Goal: Task Accomplishment & Management: Use online tool/utility

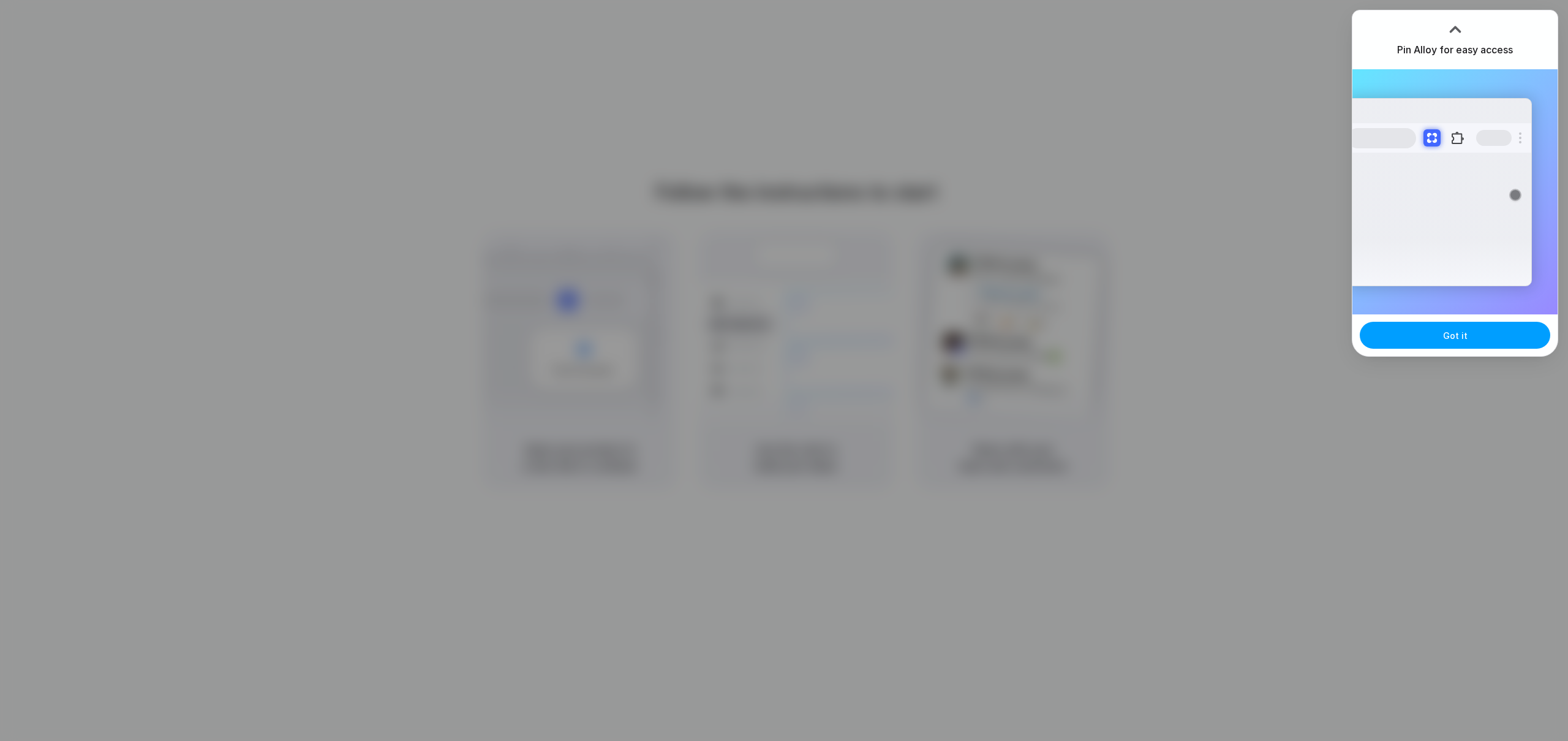
click at [1424, 335] on button "Got it" at bounding box center [1454, 335] width 191 height 27
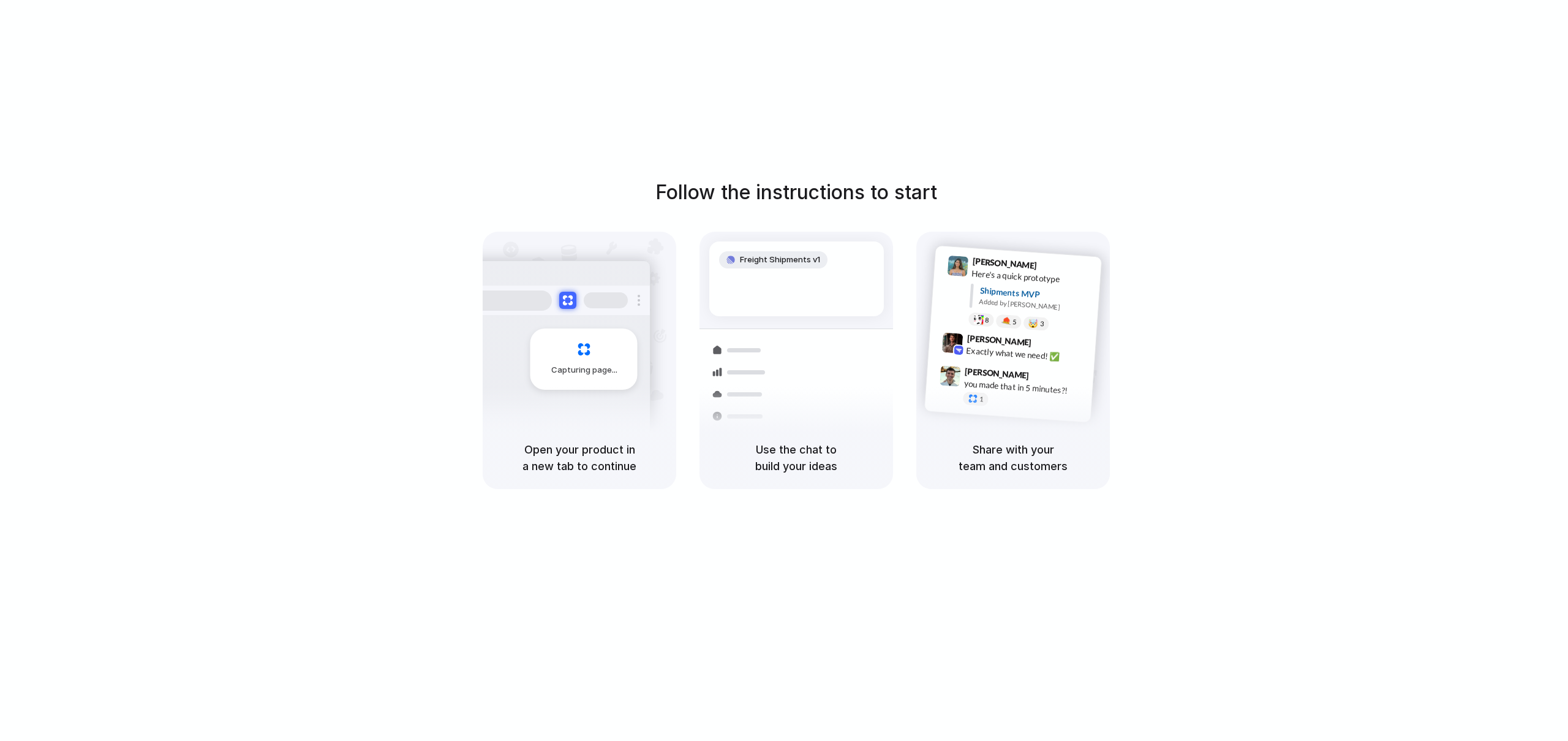
click at [1467, 149] on div "Follow the instructions to start Capturing page Open your product in a new tab …" at bounding box center [796, 383] width 1592 height 765
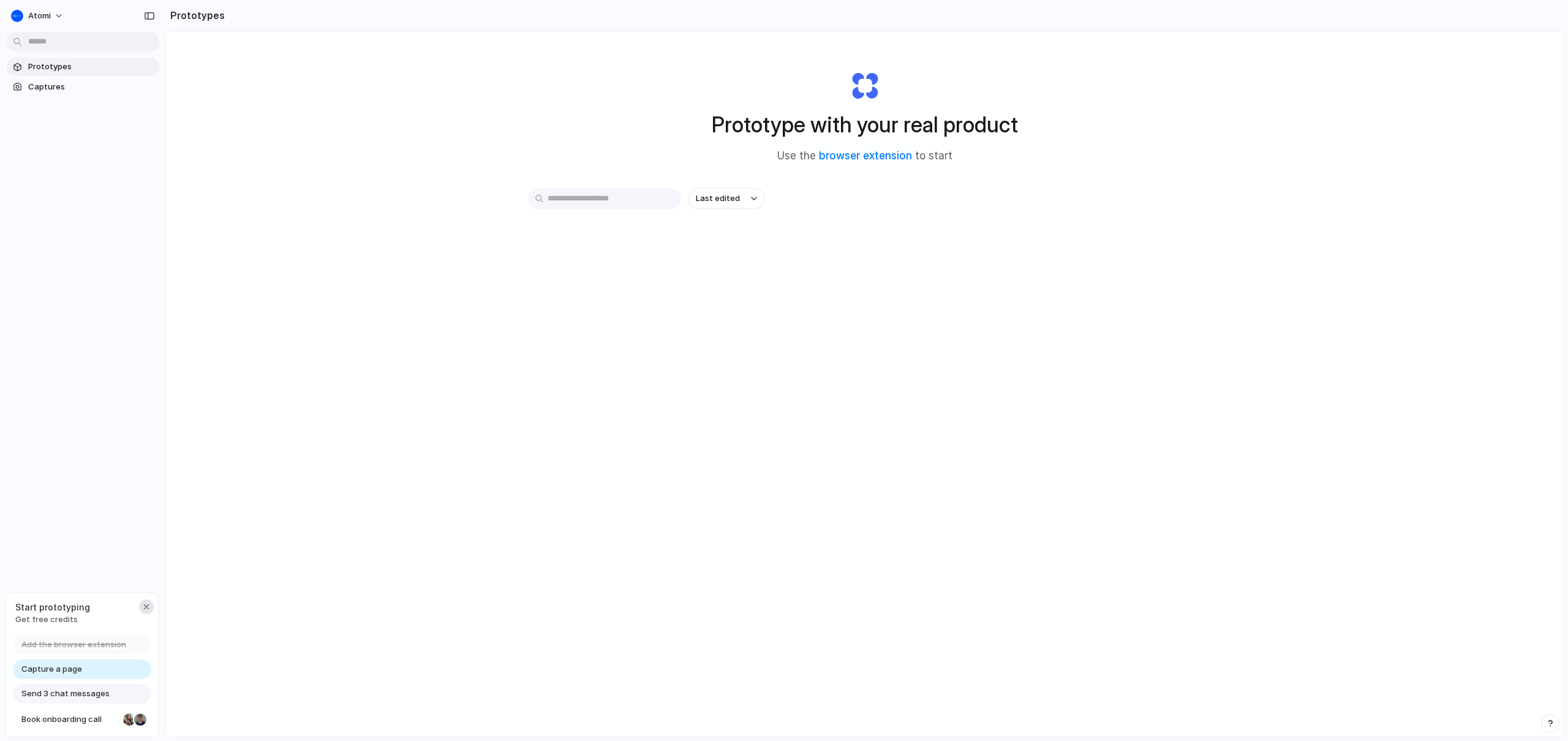
click at [147, 608] on div "button" at bounding box center [147, 606] width 10 height 10
click at [77, 88] on span "Captures" at bounding box center [91, 87] width 126 height 13
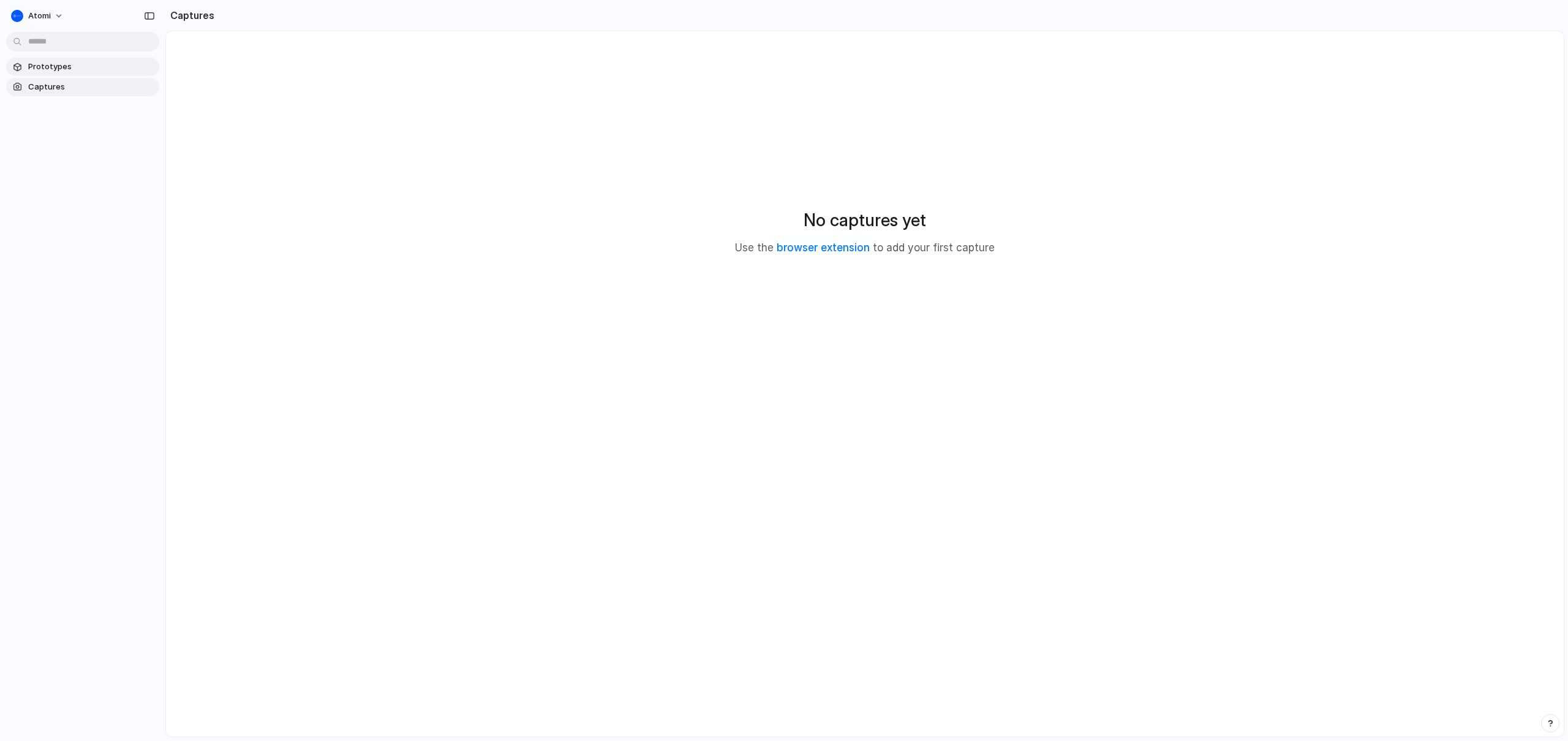
click at [75, 71] on span "Prototypes" at bounding box center [91, 67] width 126 height 13
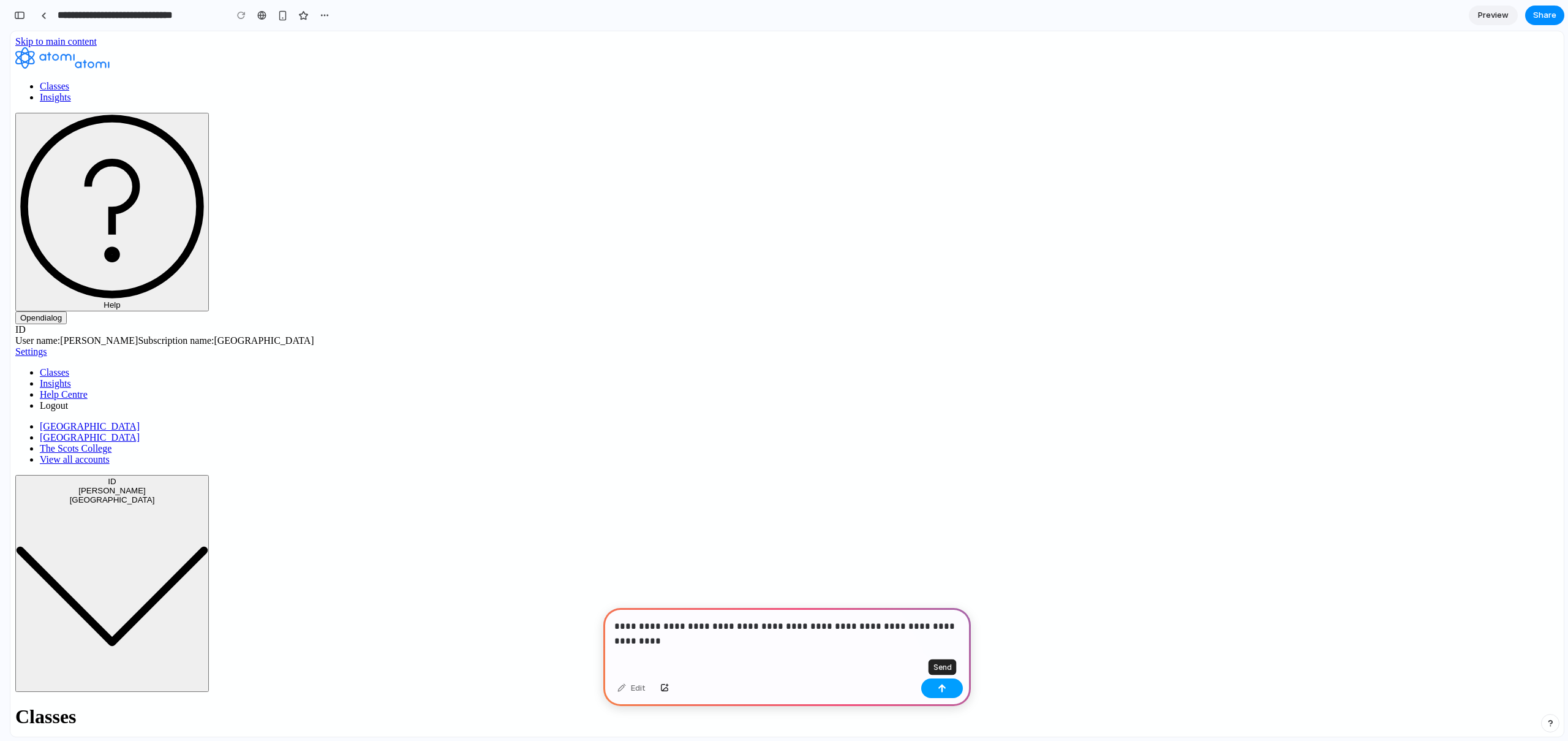
click at [934, 688] on button "button" at bounding box center [942, 688] width 42 height 20
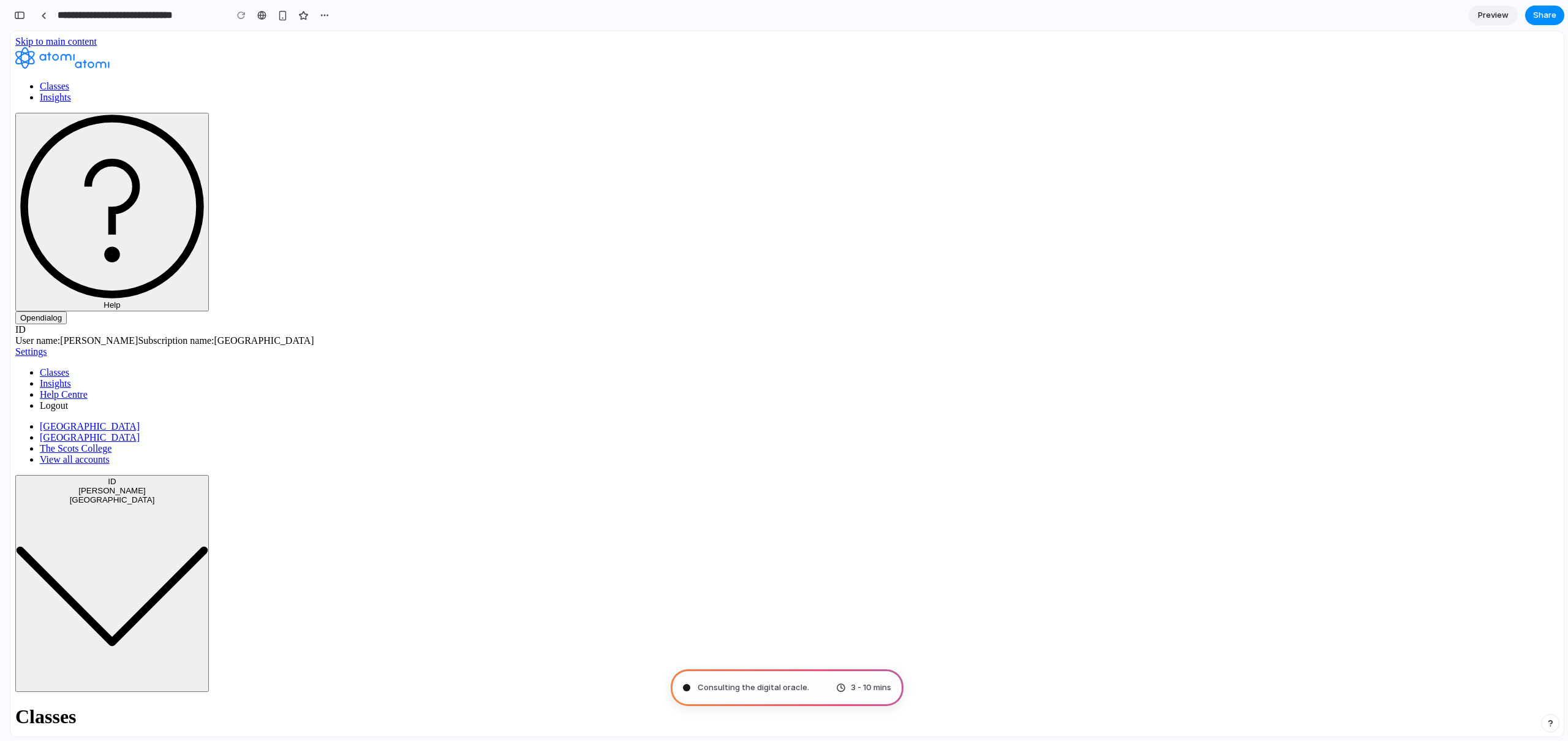
type input "**********"
